Goal: Use online tool/utility: Utilize a website feature to perform a specific function

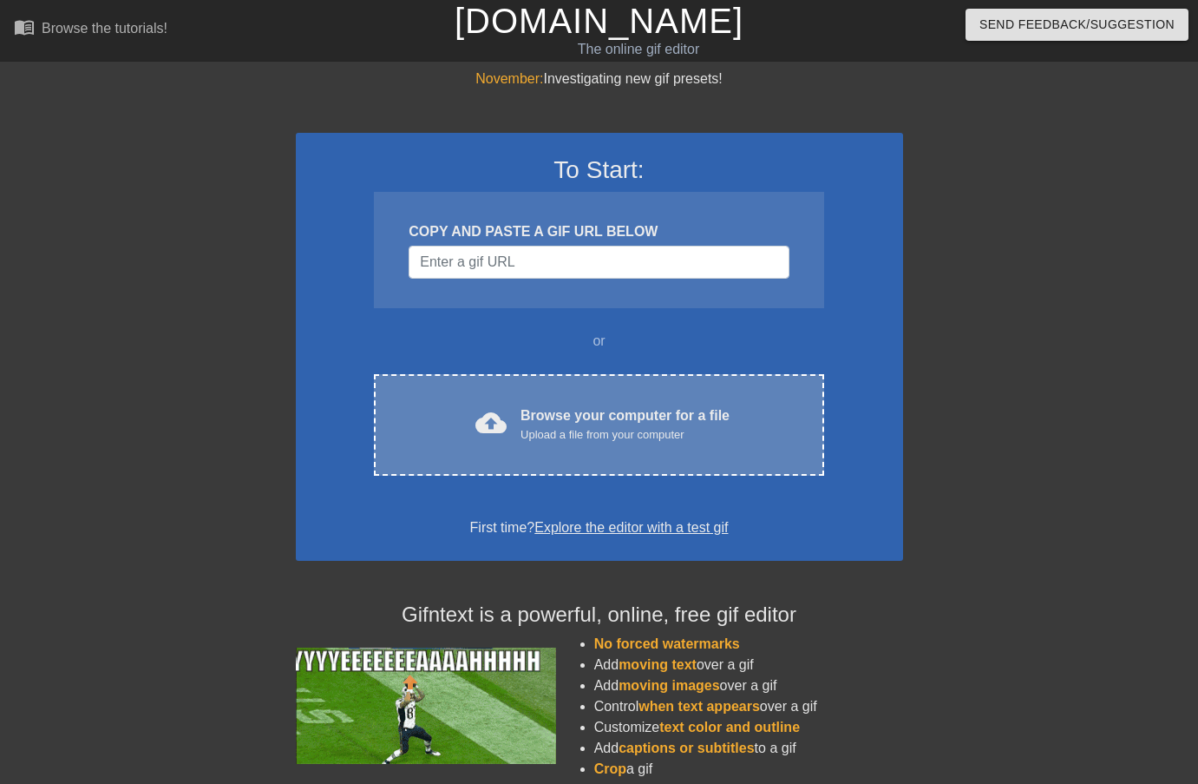
click at [496, 434] on span "cloud_upload" at bounding box center [491, 422] width 31 height 31
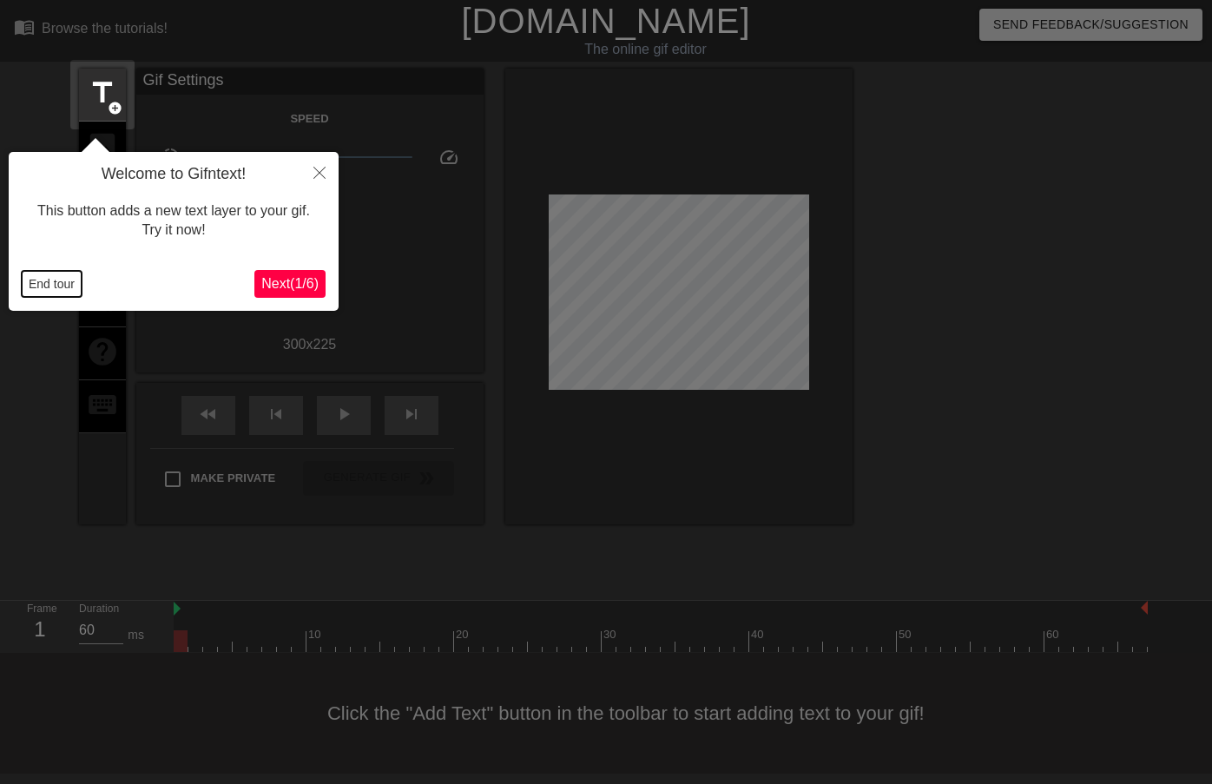
click at [36, 285] on button "End tour" at bounding box center [52, 284] width 60 height 26
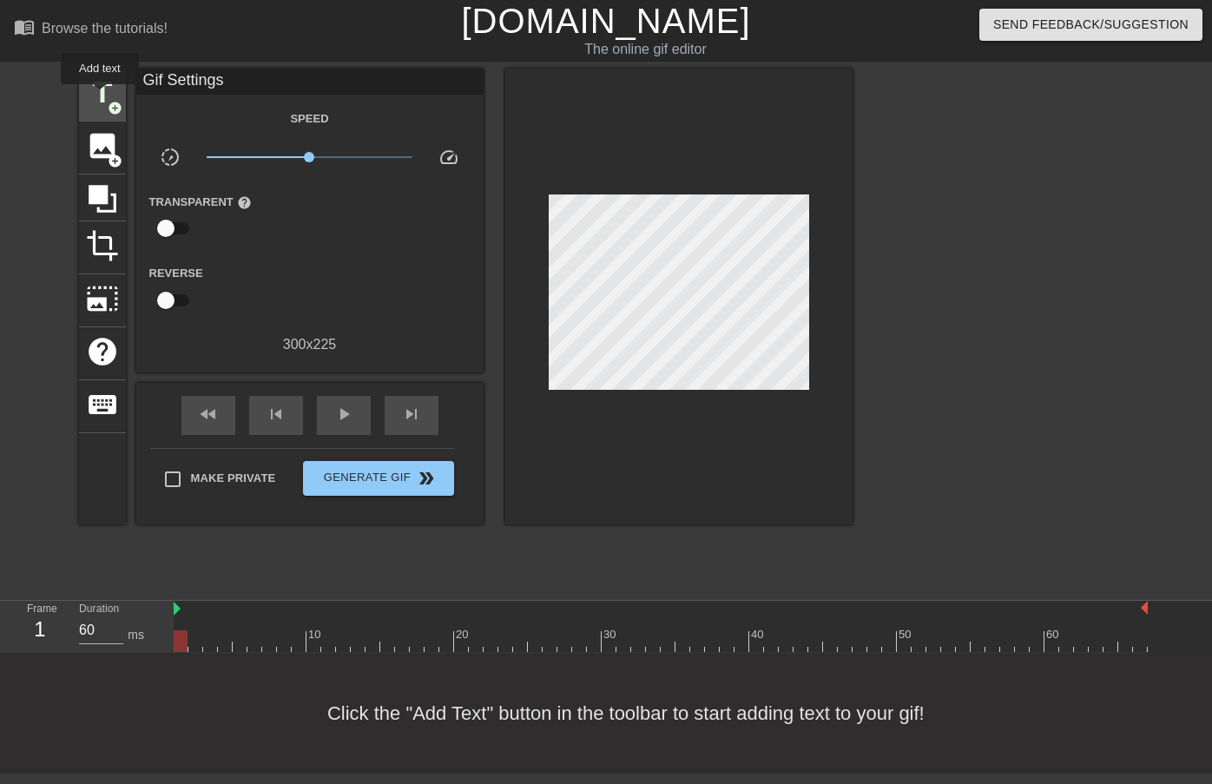
click at [101, 94] on span "title" at bounding box center [102, 92] width 33 height 33
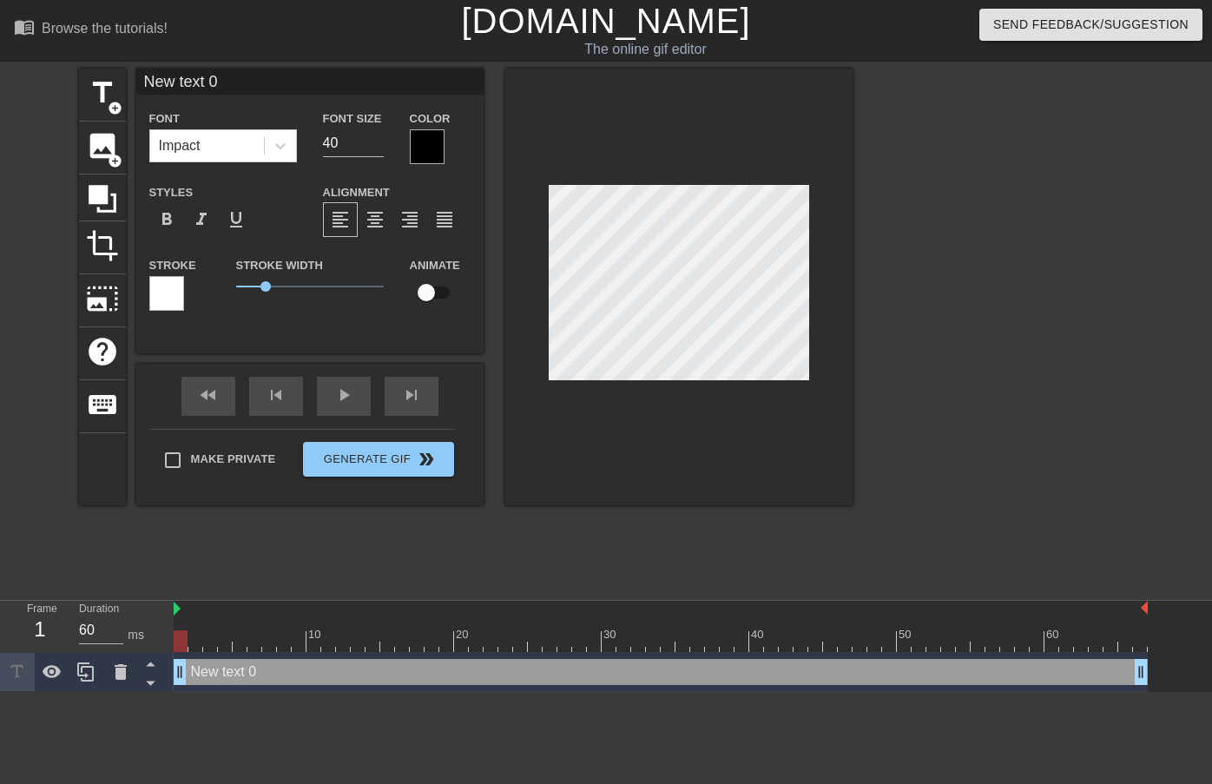
scroll to position [3, 4]
type input "W"
type textarea "W"
type input "We"
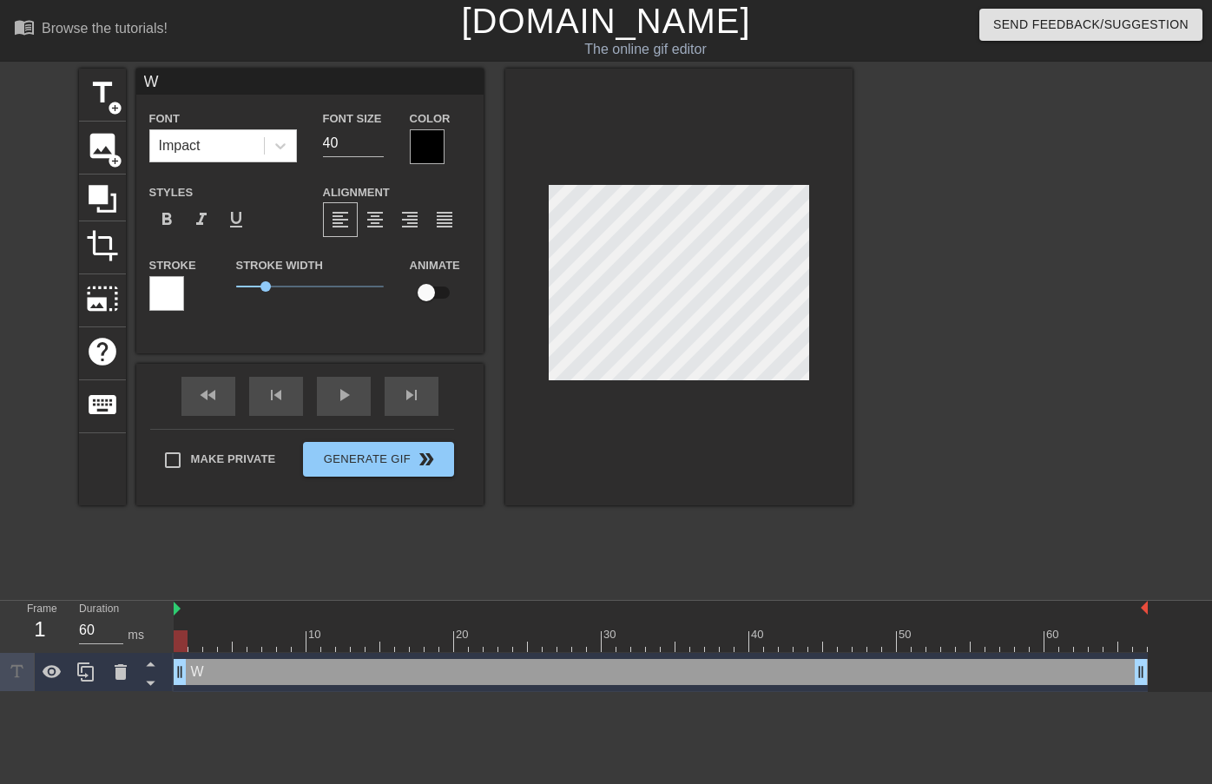
type textarea "We"
type input "Wed"
type textarea "Wed"
type input "Wedn"
type textarea "Wedn"
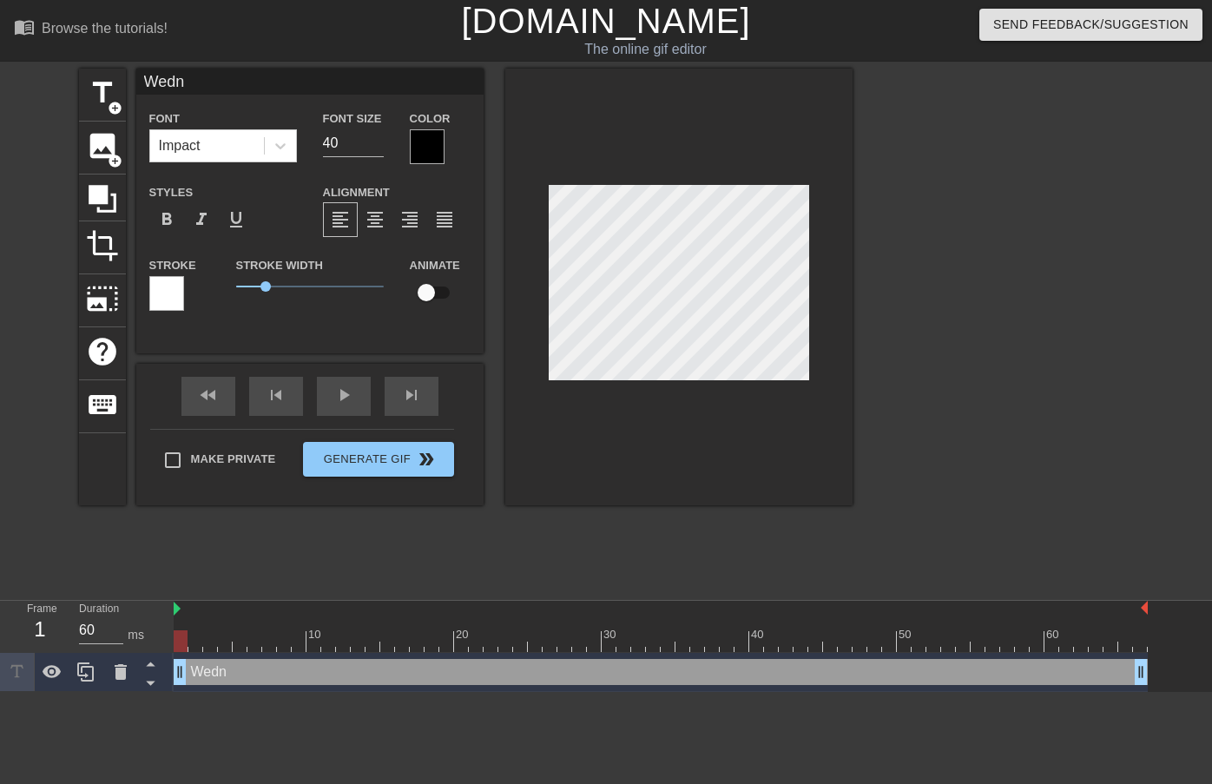
type input "Wedne"
type textarea "Wedne"
type input "Wednes"
type textarea "Wednes"
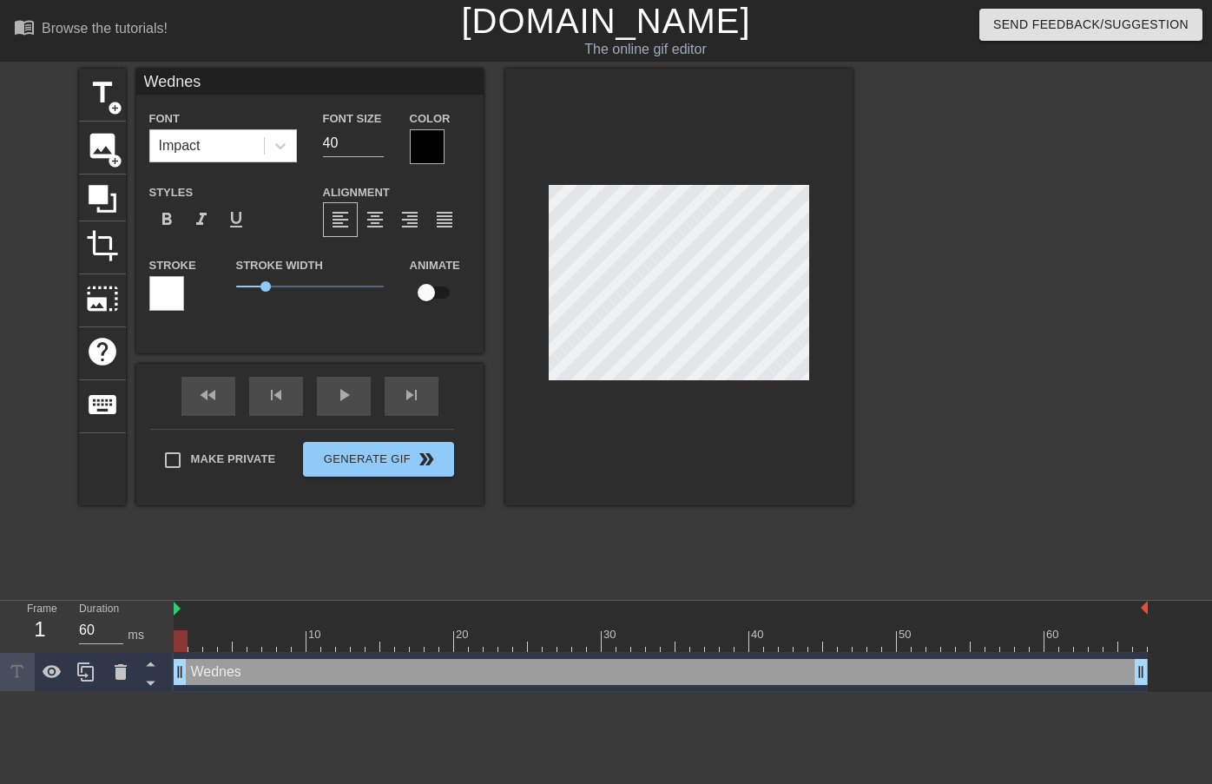
type input "Wednesd"
type textarea "Wednesd"
type input "Wednesda"
type textarea "Wednesda"
type input "Wednesdas"
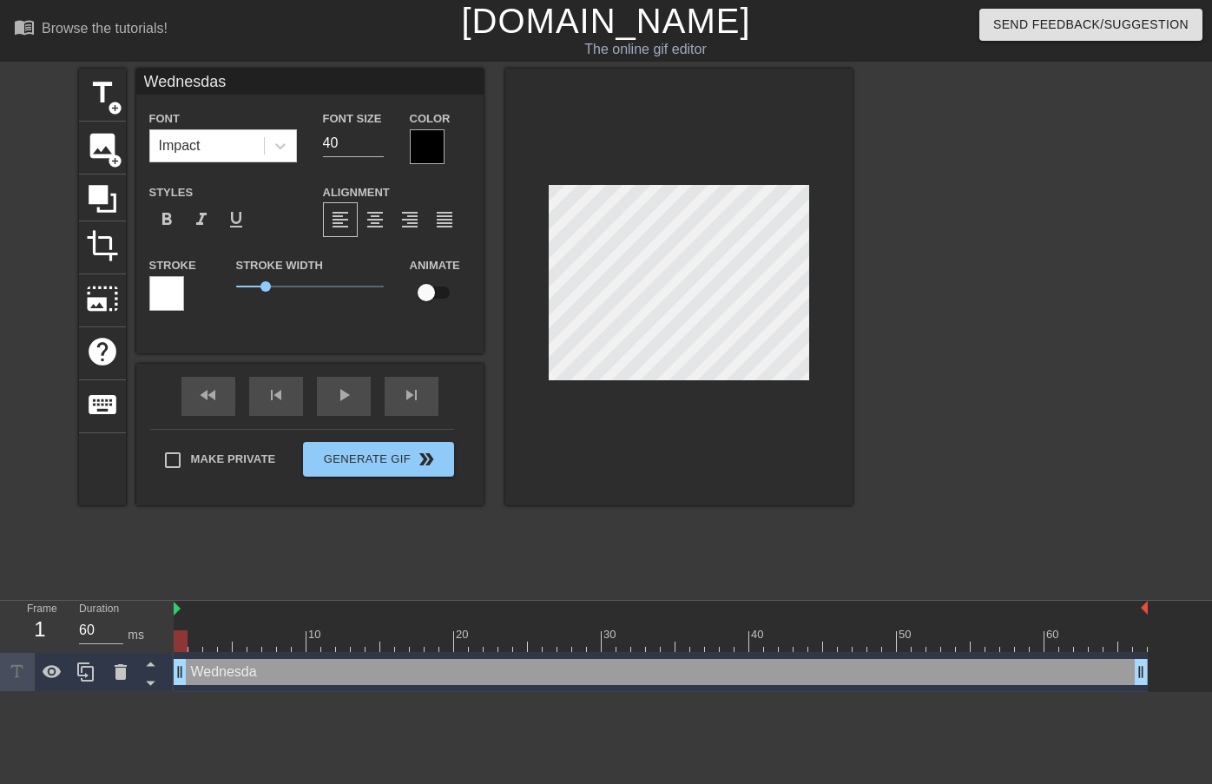
type textarea "Wednesdas"
type input "Wednesda"
type textarea "Wednesda"
type input "[DATE]"
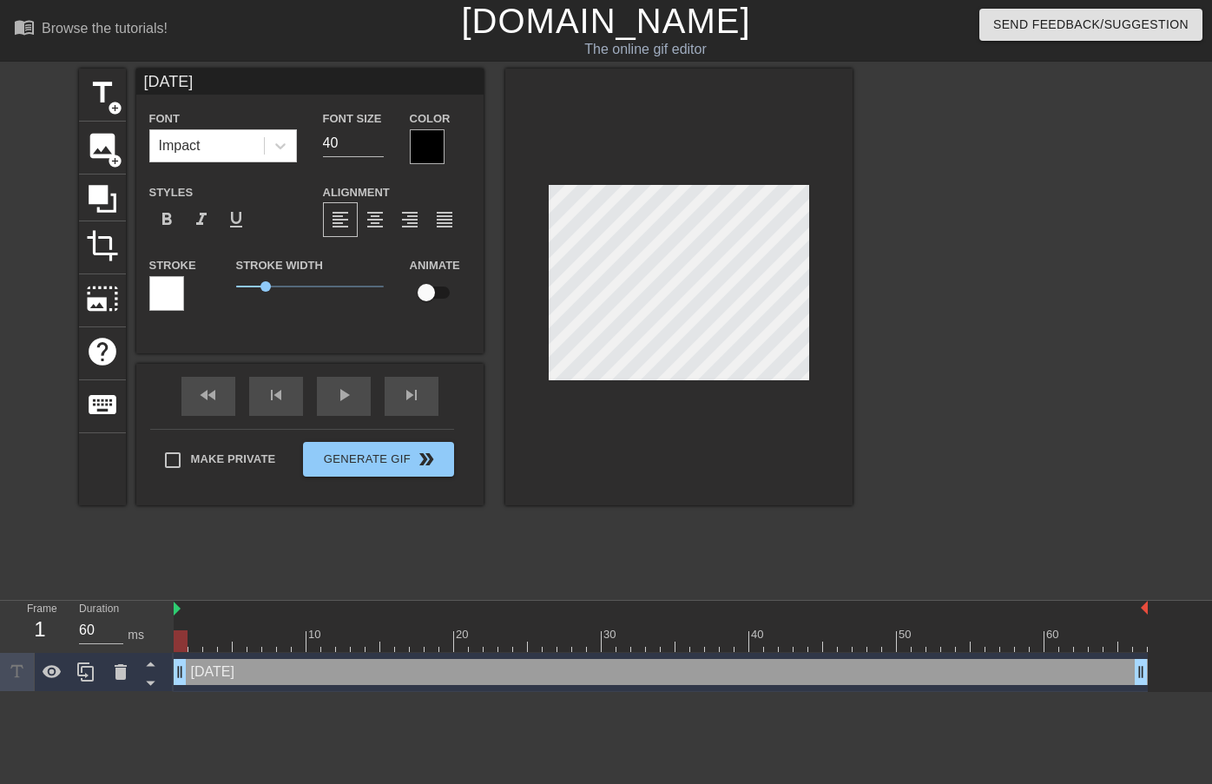
type textarea "[DATE]"
click at [172, 305] on div at bounding box center [166, 293] width 35 height 35
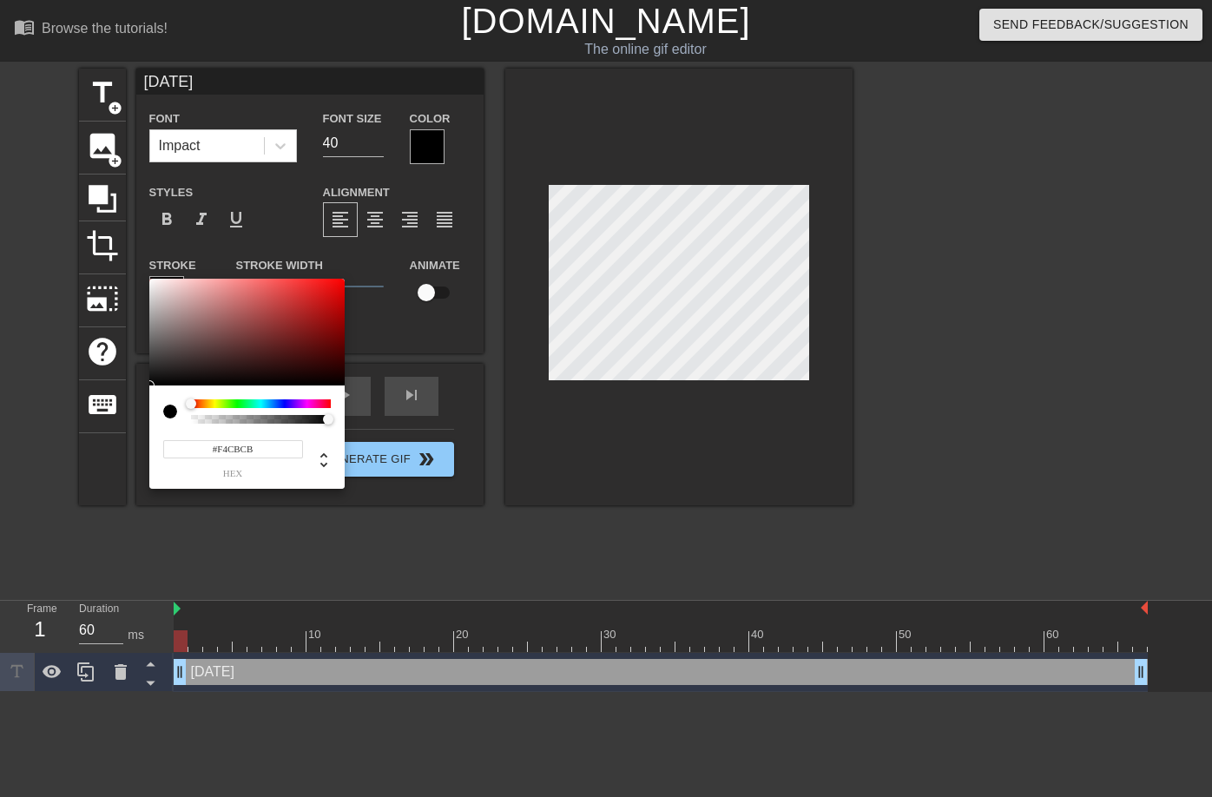
type input "#FFFFFF"
drag, startPoint x: 238, startPoint y: 308, endPoint x: 58, endPoint y: 207, distance: 205.9
click at [58, 207] on div "#FFFFFF hex" at bounding box center [606, 398] width 1212 height 797
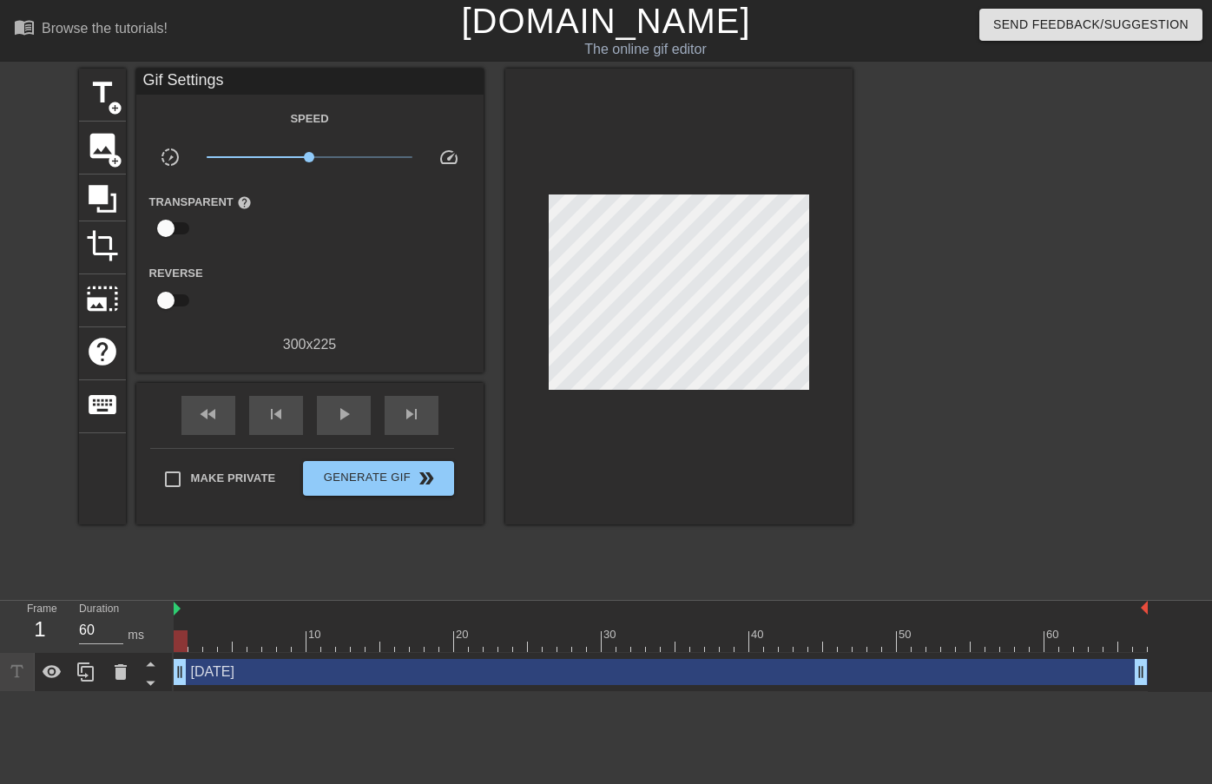
click at [420, 148] on div "x1.00" at bounding box center [310, 160] width 232 height 27
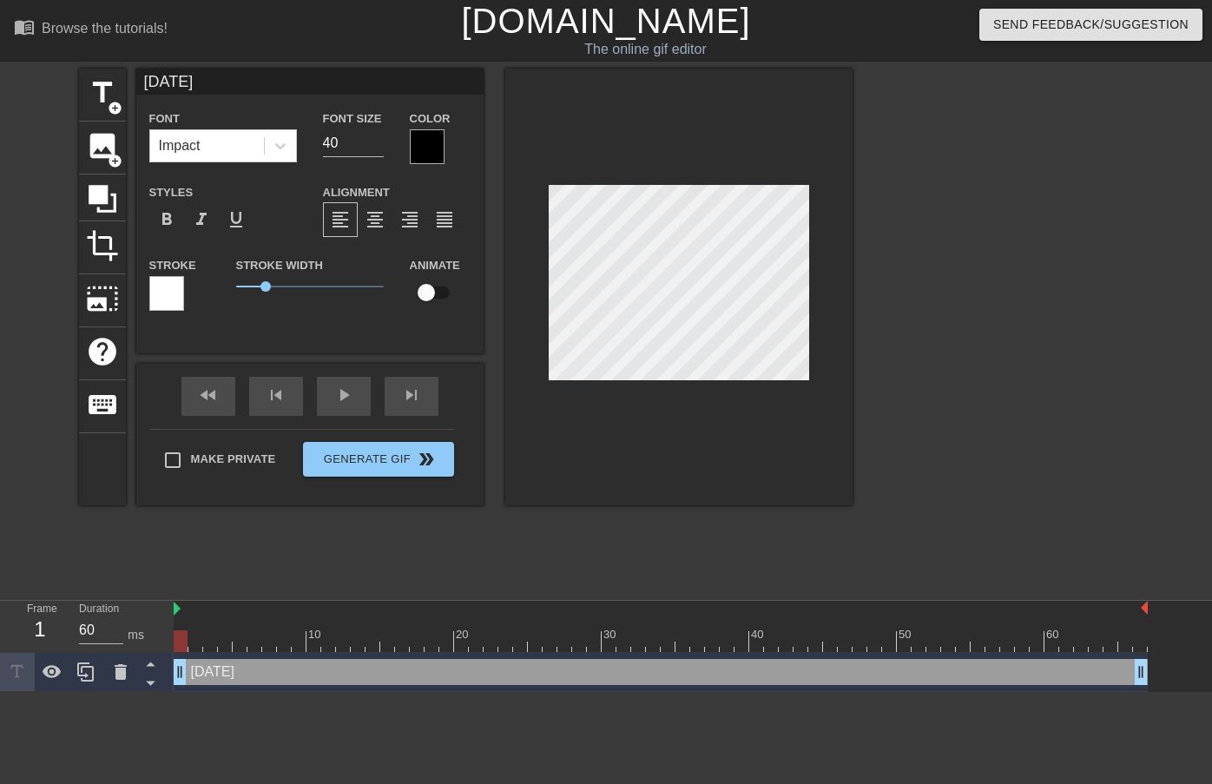
click at [420, 151] on div at bounding box center [427, 146] width 35 height 35
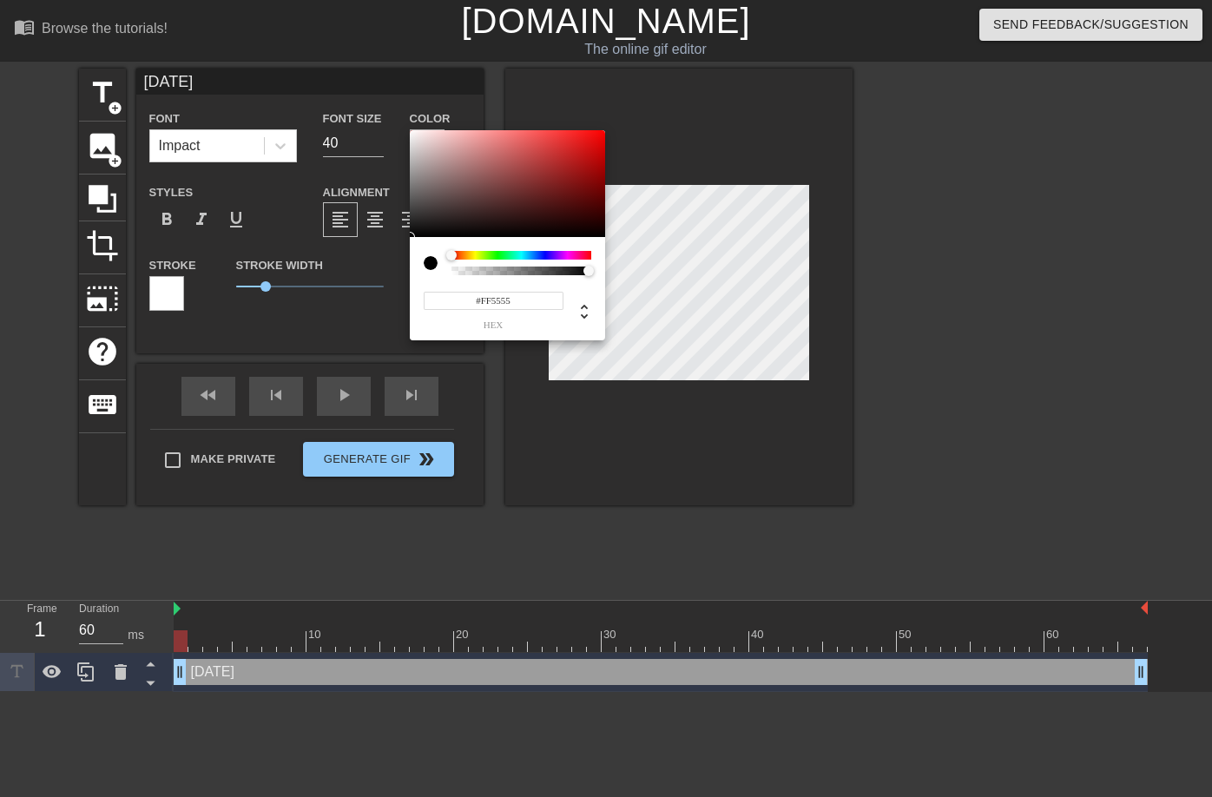
type input "#FFFFFF"
drag, startPoint x: 467, startPoint y: 159, endPoint x: 339, endPoint y: 95, distance: 142.8
click at [339, 95] on div "#FFFFFF hex" at bounding box center [606, 398] width 1212 height 797
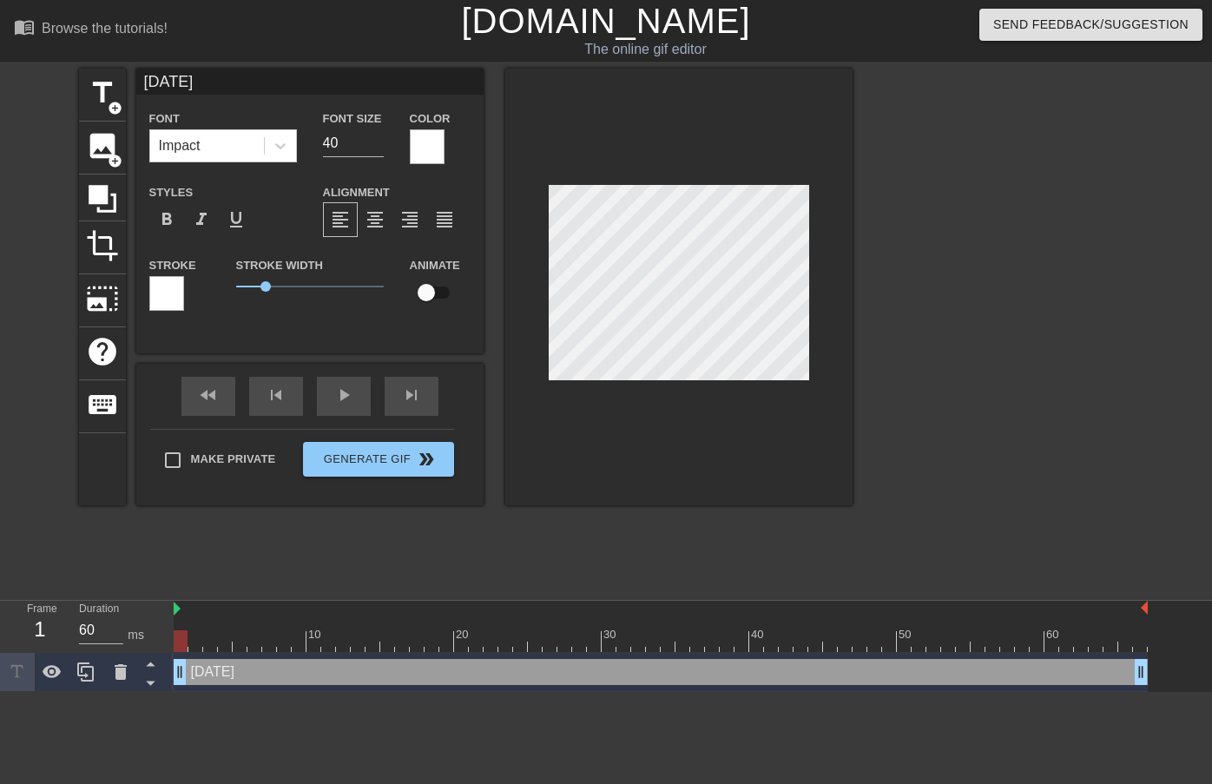
click at [167, 292] on div at bounding box center [166, 293] width 35 height 35
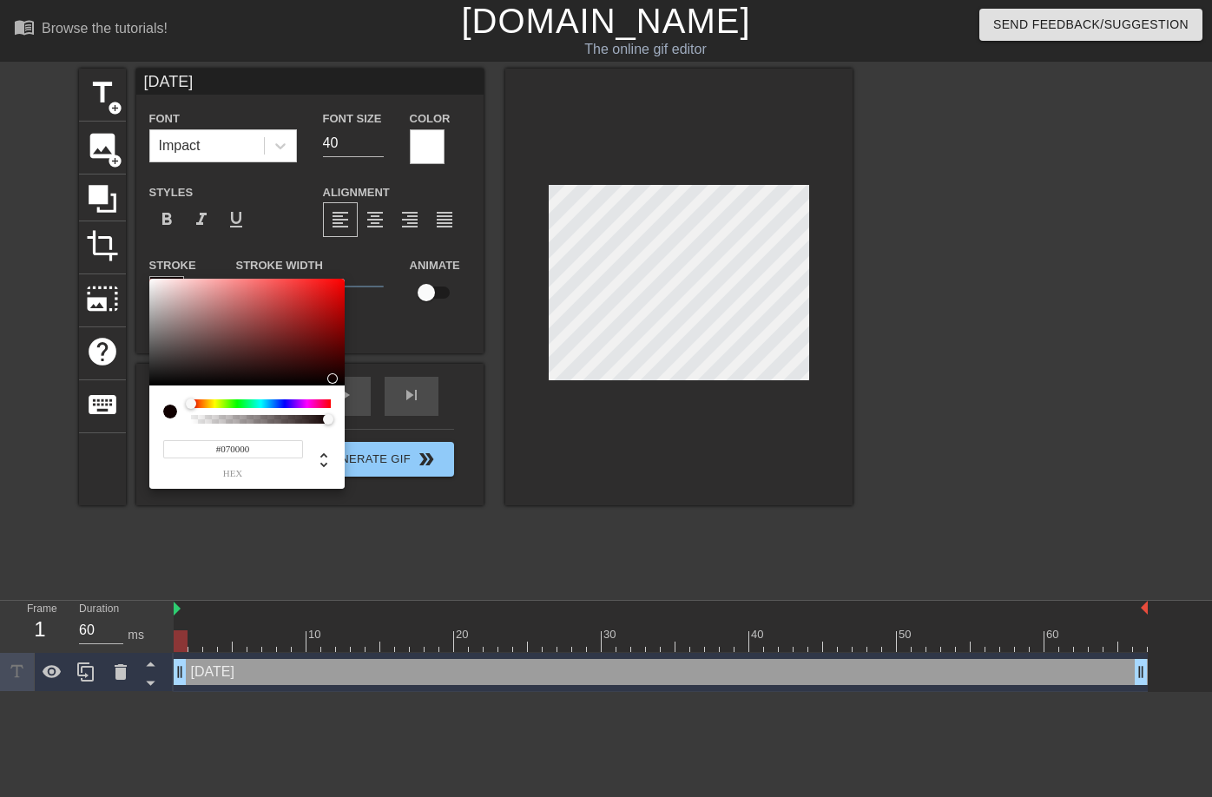
type input "#050000"
drag, startPoint x: 255, startPoint y: 326, endPoint x: 353, endPoint y: 384, distance: 113.6
click at [353, 384] on div "#050000 hex" at bounding box center [606, 398] width 1212 height 797
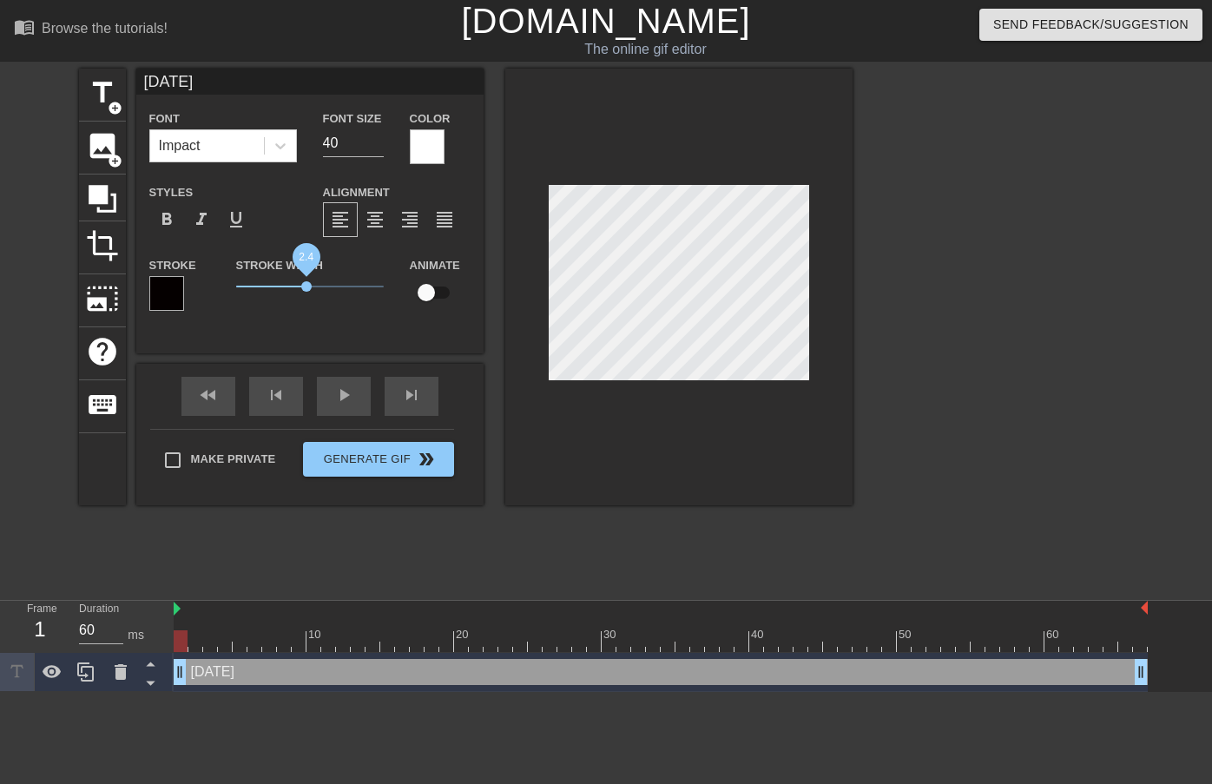
drag, startPoint x: 269, startPoint y: 291, endPoint x: 306, endPoint y: 298, distance: 38.0
click at [306, 297] on span "2.4" at bounding box center [310, 286] width 148 height 21
click at [704, 177] on div at bounding box center [678, 287] width 347 height 437
drag, startPoint x: 433, startPoint y: 291, endPoint x: 517, endPoint y: 273, distance: 86.0
click at [434, 291] on input "checkbox" at bounding box center [426, 292] width 99 height 33
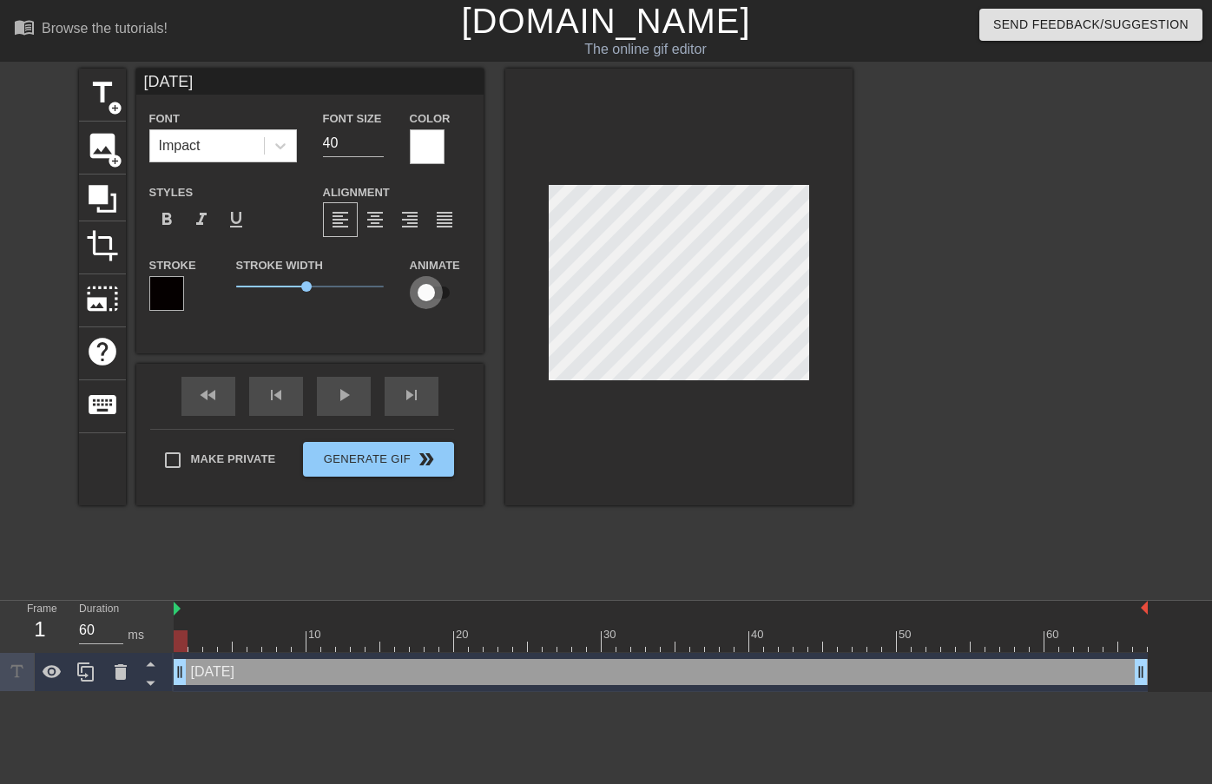
checkbox input "true"
click at [681, 383] on div at bounding box center [678, 287] width 347 height 437
click at [342, 394] on div "fast_rewind skip_previous play_arrow skip_next" at bounding box center [309, 396] width 283 height 65
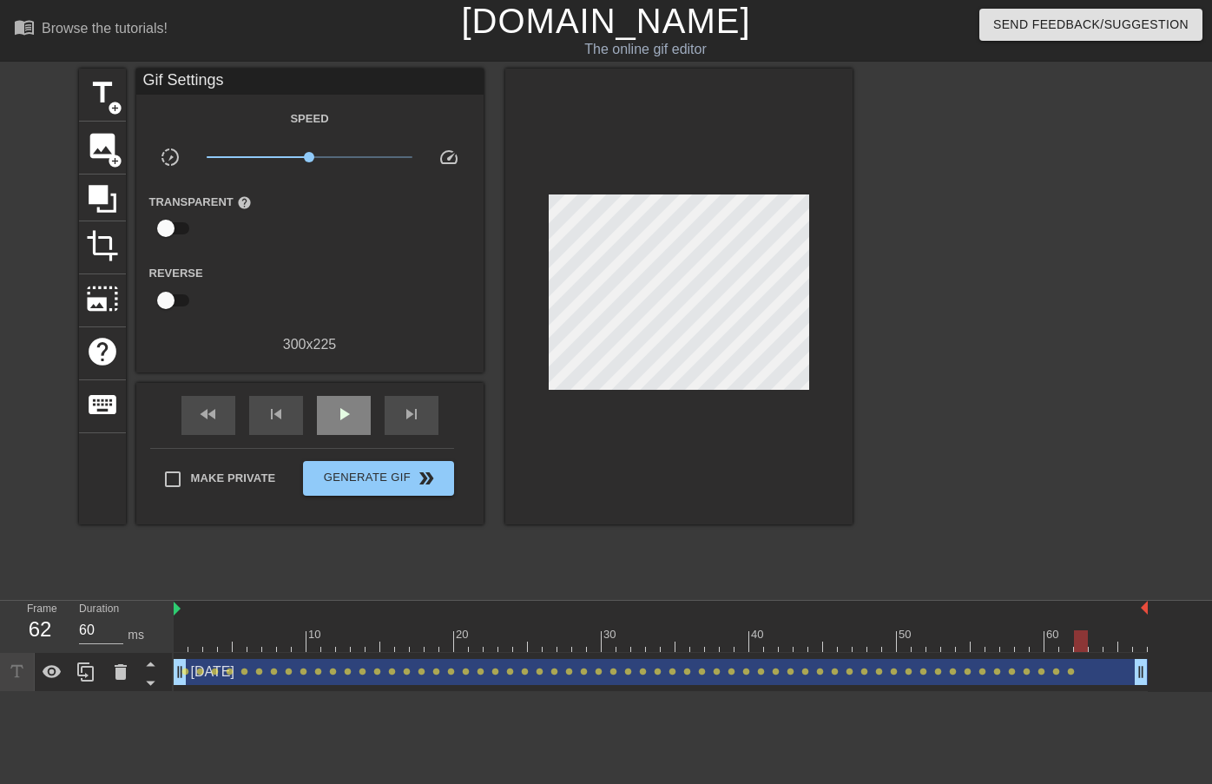
click at [344, 397] on div "play_arrow" at bounding box center [344, 415] width 54 height 39
type input "60"
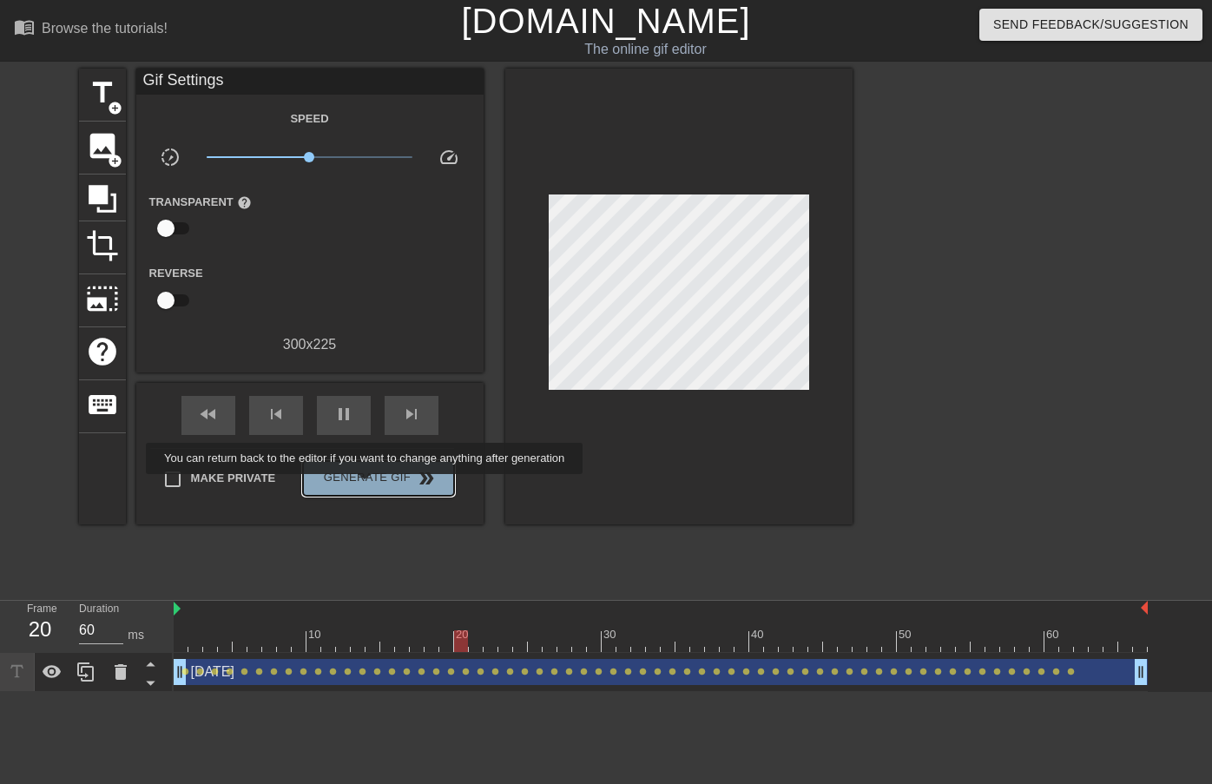
click at [376, 486] on span "Generate Gif double_arrow" at bounding box center [378, 478] width 136 height 21
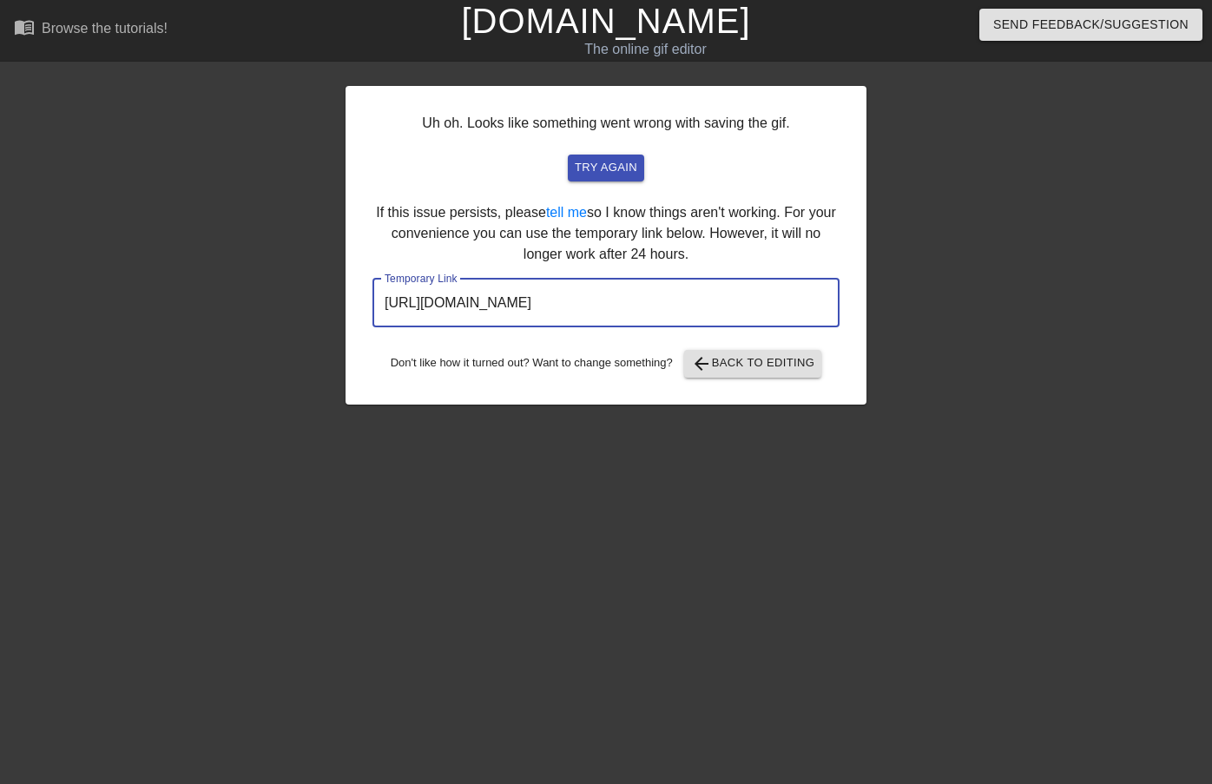
drag, startPoint x: 758, startPoint y: 295, endPoint x: 376, endPoint y: 303, distance: 381.9
click at [376, 303] on input "[URL][DOMAIN_NAME]" at bounding box center [605, 303] width 467 height 49
